Goal: Task Accomplishment & Management: Use online tool/utility

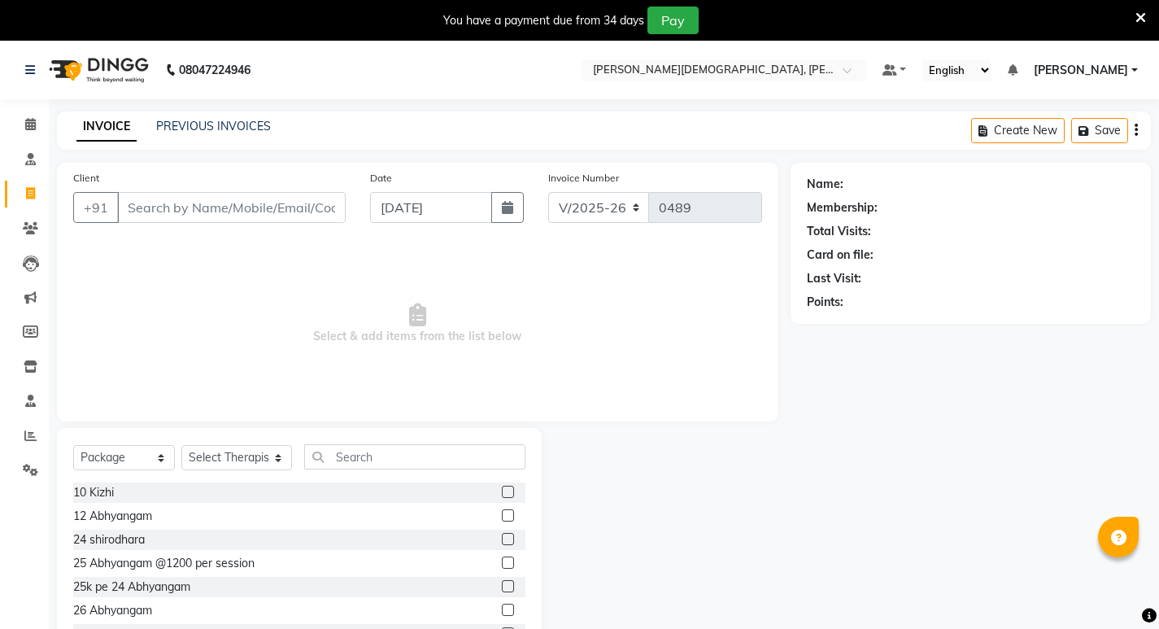
select select "6812"
select select "package"
click at [217, 127] on link "PREVIOUS INVOICES" at bounding box center [213, 126] width 115 height 15
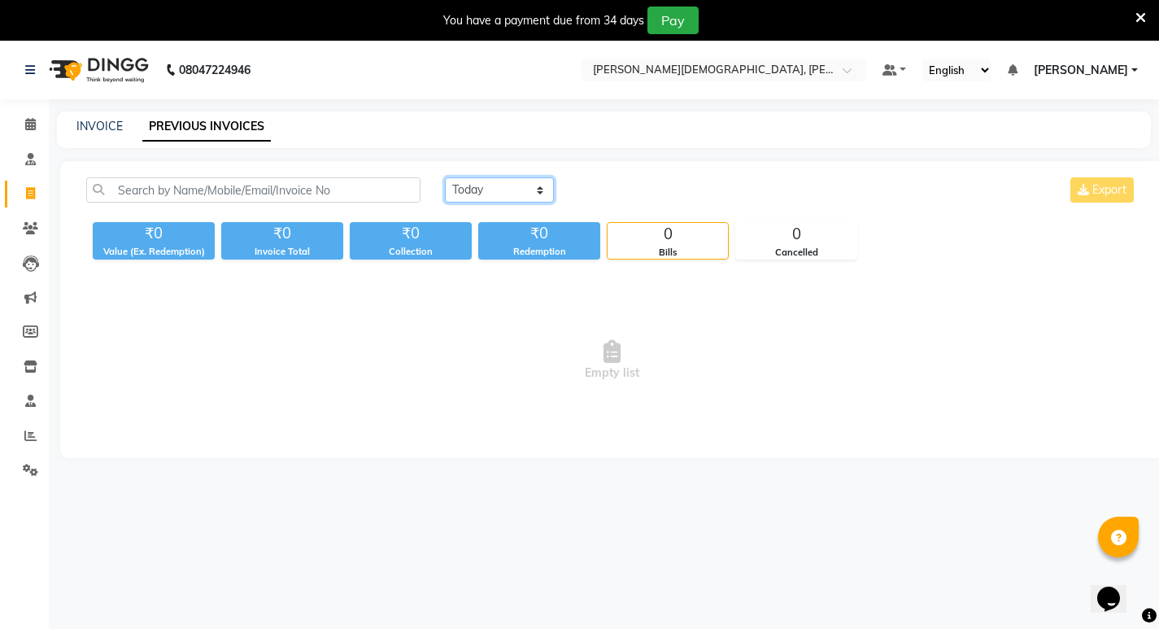
click at [519, 187] on select "[DATE] [DATE] Custom Range" at bounding box center [499, 189] width 109 height 25
select select "[DATE]"
click at [445, 177] on select "[DATE] [DATE] Custom Range" at bounding box center [499, 189] width 109 height 25
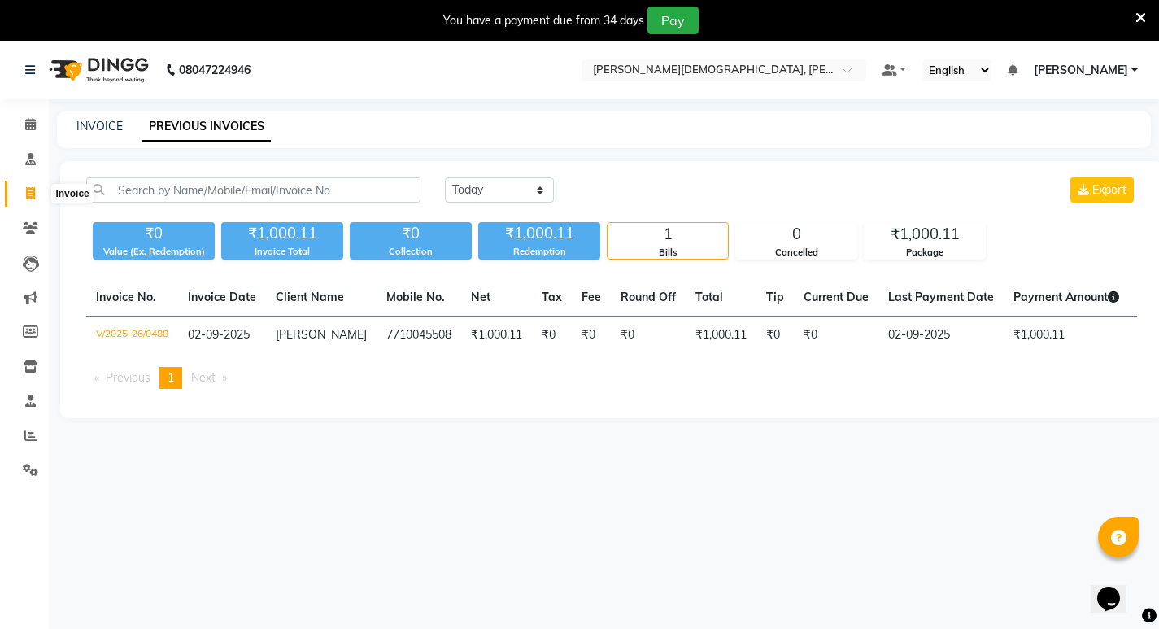
click at [33, 194] on icon at bounding box center [30, 193] width 9 height 12
select select "service"
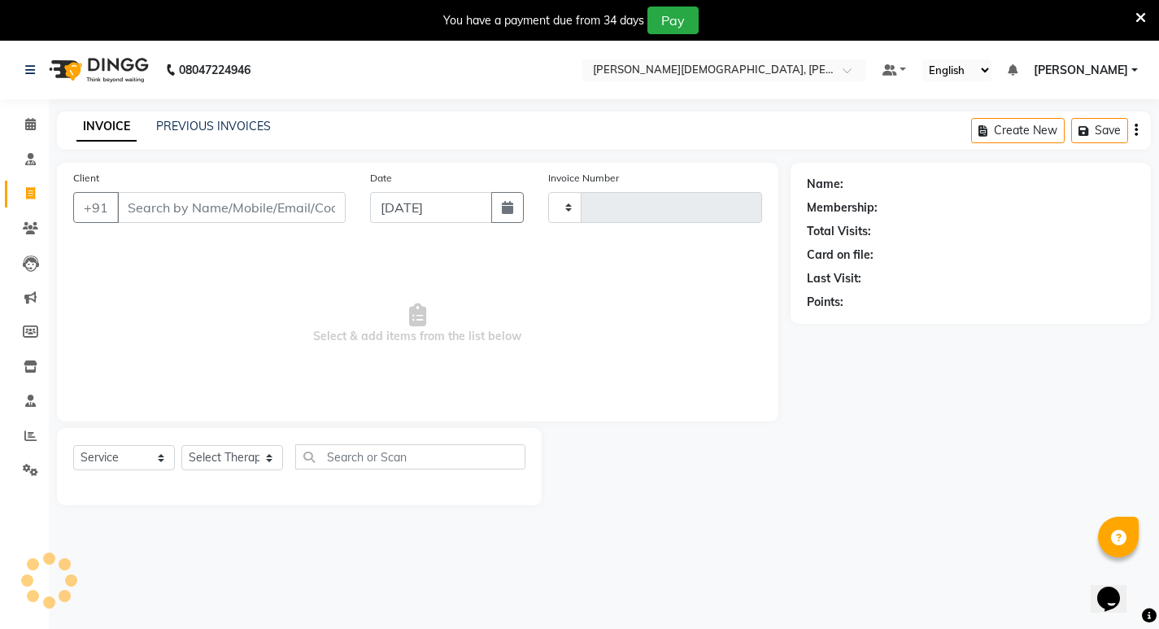
type input "0489"
select select "6812"
select select "package"
